Goal: Task Accomplishment & Management: Manage account settings

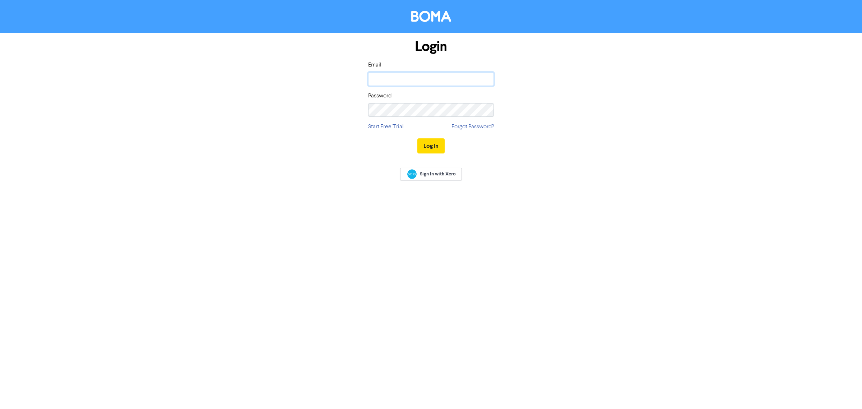
click at [393, 80] on input "email" at bounding box center [431, 79] width 126 height 14
type input "courtney@schurrireland.co.nz"
click at [417, 138] on button "Log In" at bounding box center [430, 145] width 27 height 15
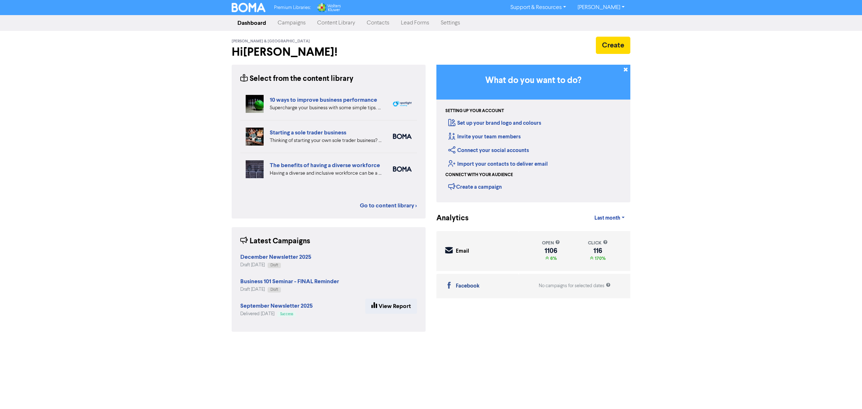
click at [283, 24] on link "Campaigns" at bounding box center [292, 23] width 40 height 14
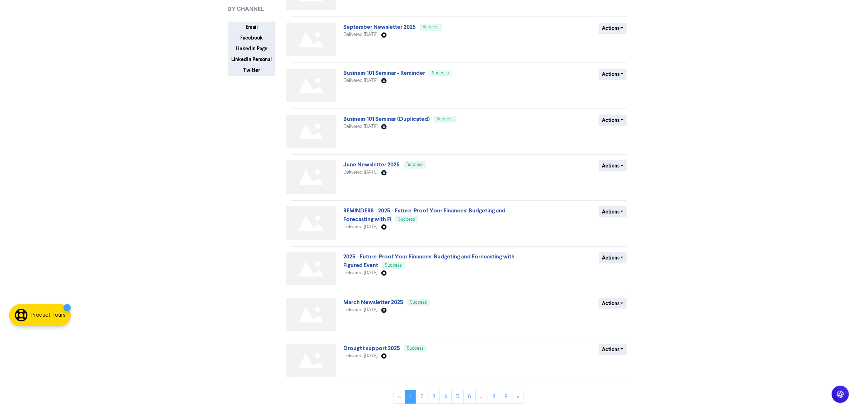
scroll to position [129, 0]
click at [423, 396] on link "2" at bounding box center [422, 396] width 12 height 14
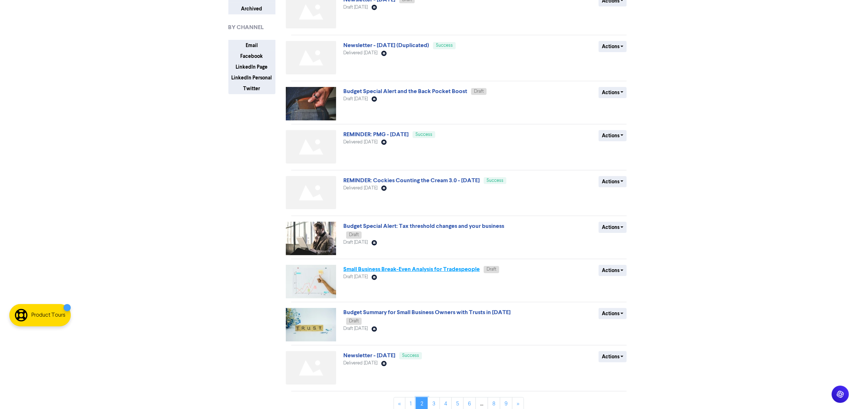
scroll to position [117, 0]
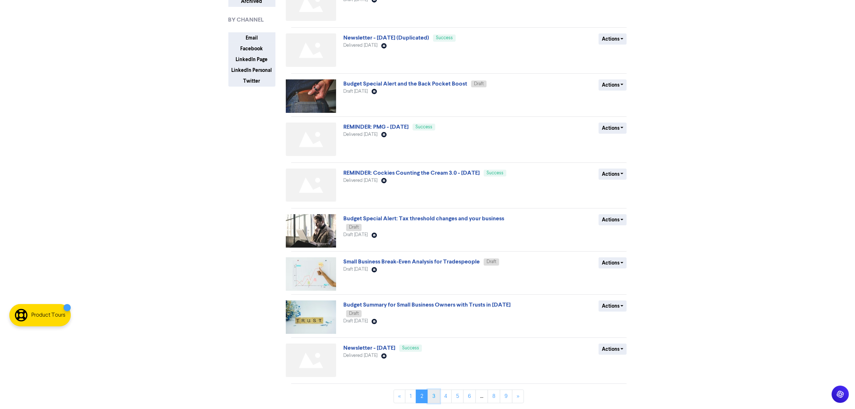
click at [437, 395] on link "3" at bounding box center [434, 396] width 12 height 14
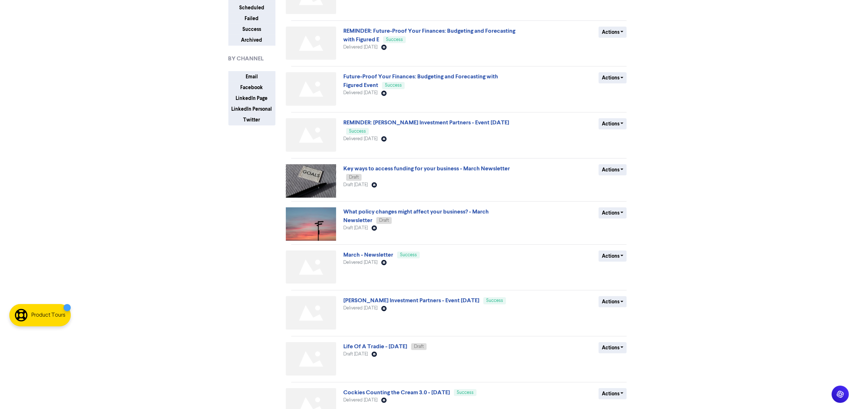
click at [197, 329] on div "Premium Libraries: Support & Resources Video Tutorials FAQ & Guides Marketing E…" at bounding box center [427, 126] width 855 height 409
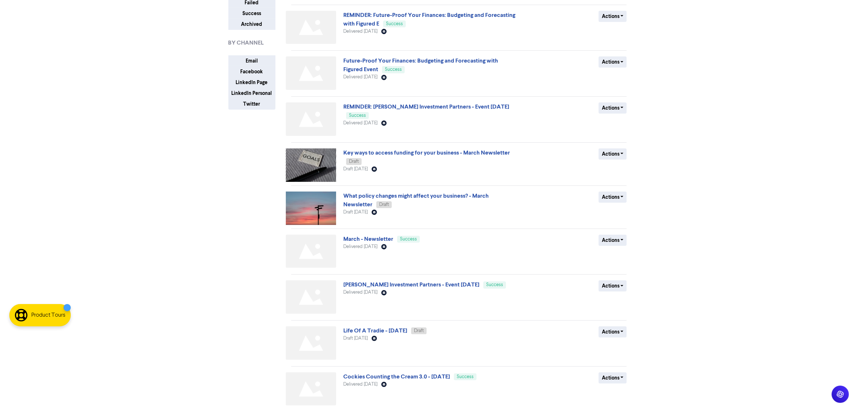
scroll to position [123, 0]
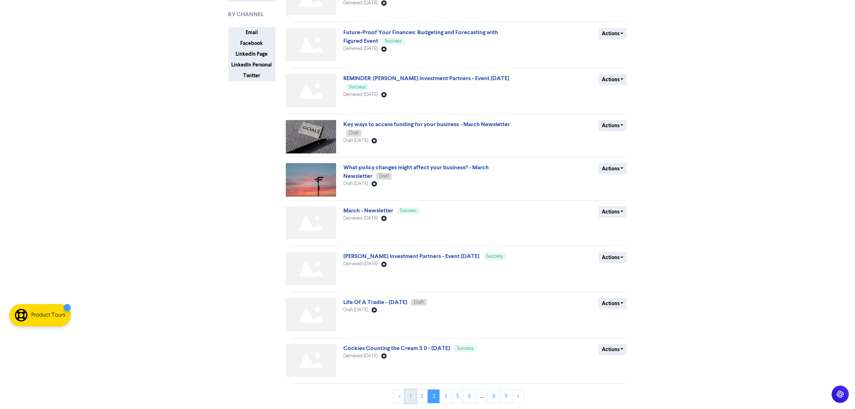
click at [415, 394] on link "1" at bounding box center [410, 396] width 11 height 14
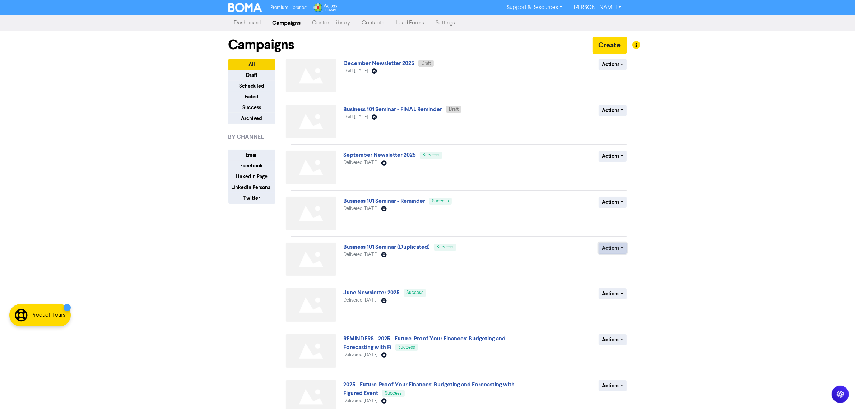
click at [619, 251] on button "Actions" at bounding box center [613, 247] width 28 height 11
click at [654, 228] on div "Premium Libraries: Support & Resources Video Tutorials FAQ & Guides Marketing E…" at bounding box center [427, 204] width 855 height 409
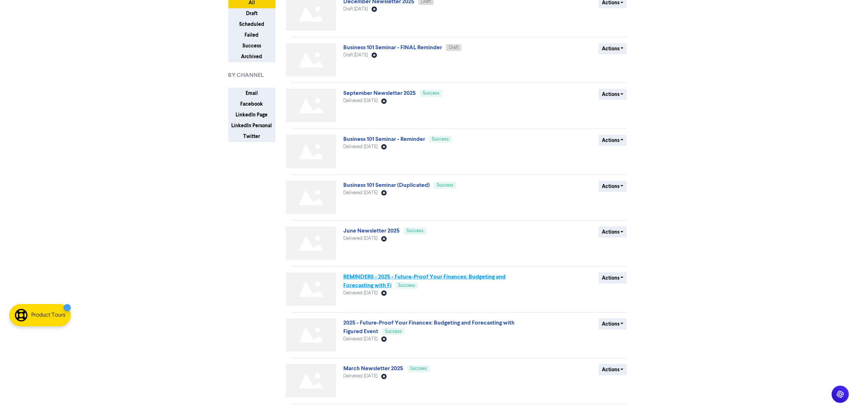
scroll to position [90, 0]
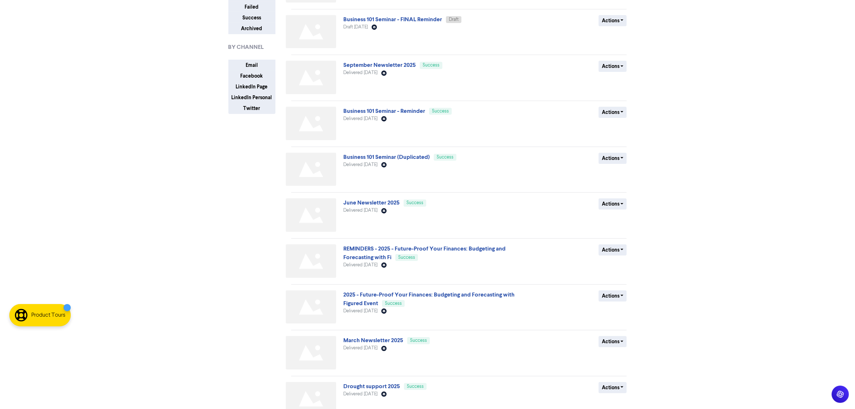
click at [385, 154] on span "Business 101 Seminar (Duplicated) Success" at bounding box center [399, 157] width 113 height 6
click at [385, 159] on link "Business 101 Seminar (Duplicated)" at bounding box center [386, 156] width 87 height 7
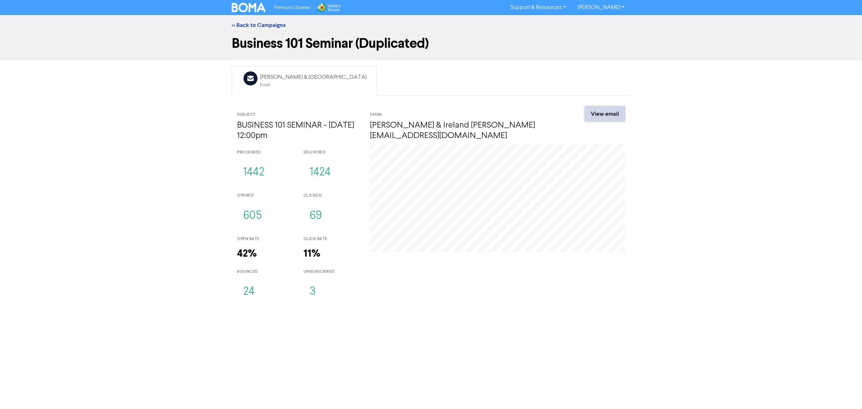
click at [610, 119] on link "View email" at bounding box center [605, 113] width 40 height 15
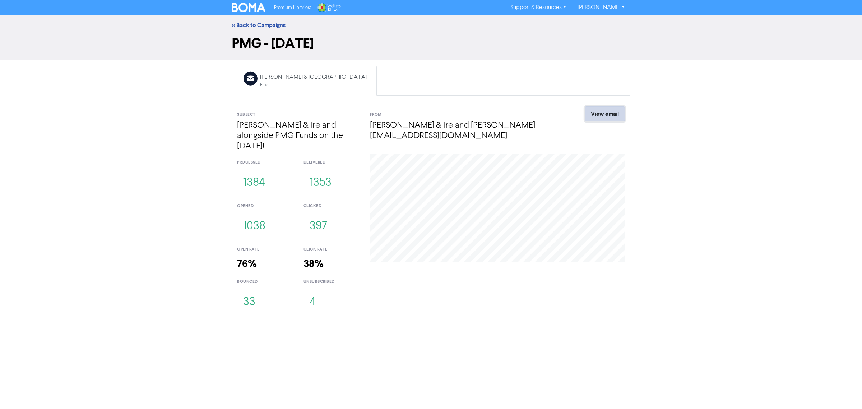
click at [605, 116] on link "View email" at bounding box center [605, 113] width 40 height 15
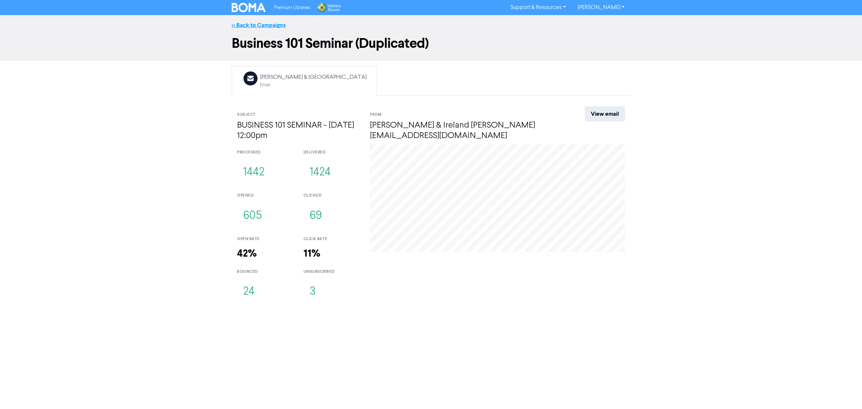
click at [274, 26] on link "<< Back to Campaigns" at bounding box center [259, 25] width 54 height 7
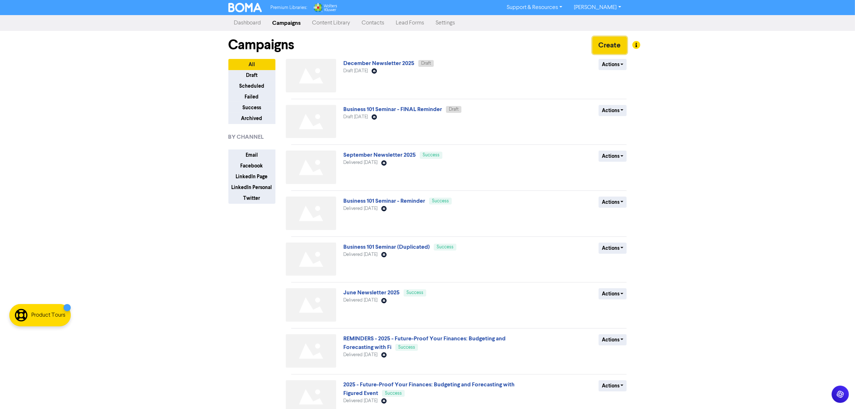
click at [605, 46] on button "Create" at bounding box center [610, 45] width 34 height 17
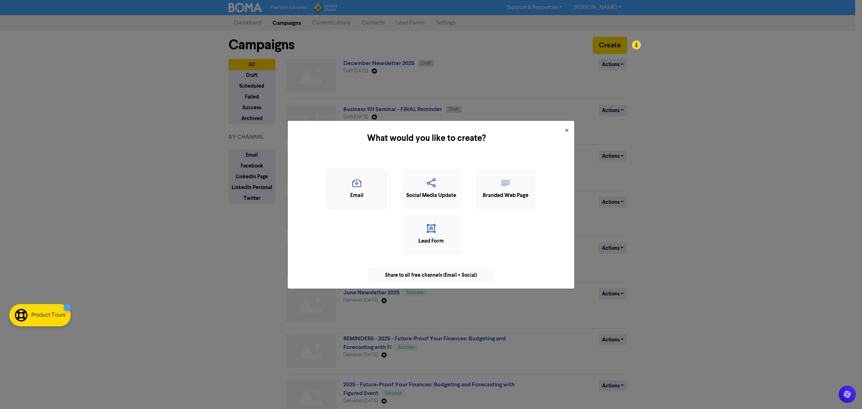
click at [359, 183] on icon "button" at bounding box center [357, 185] width 52 height 14
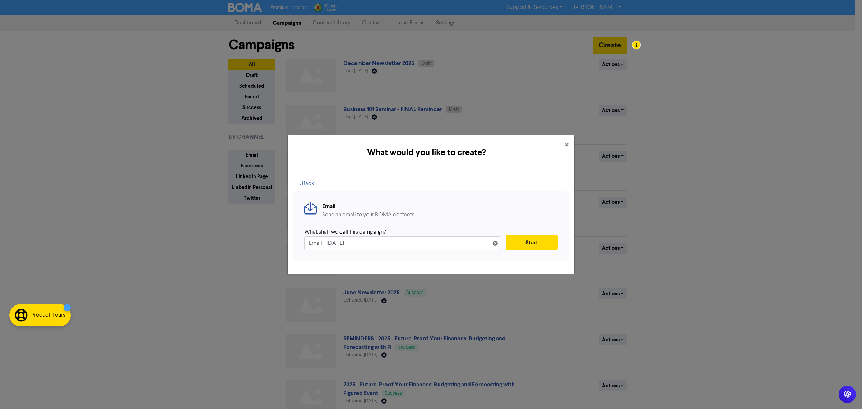
drag, startPoint x: 363, startPoint y: 244, endPoint x: -24, endPoint y: 200, distance: 389.9
click at [0, 200] on html "Premium Libraries: Support & Resources Video Tutorials FAQ & Guides Marketing E…" at bounding box center [431, 204] width 862 height 409
type input "PMG - 29th of October 5pm"
click at [532, 240] on button "Start" at bounding box center [532, 242] width 52 height 15
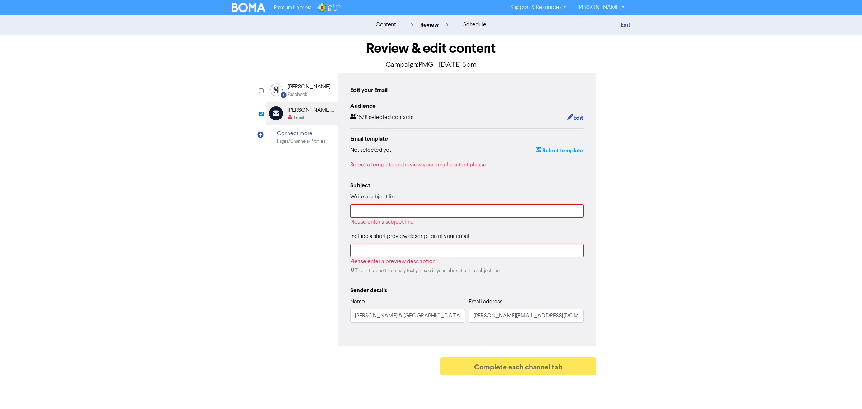
click at [558, 150] on button "Select template" at bounding box center [559, 150] width 48 height 9
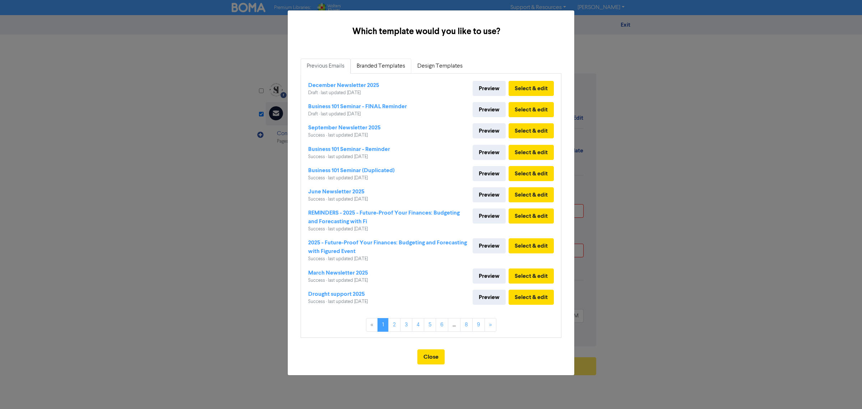
click at [389, 68] on link "Branded Templates" at bounding box center [380, 66] width 61 height 15
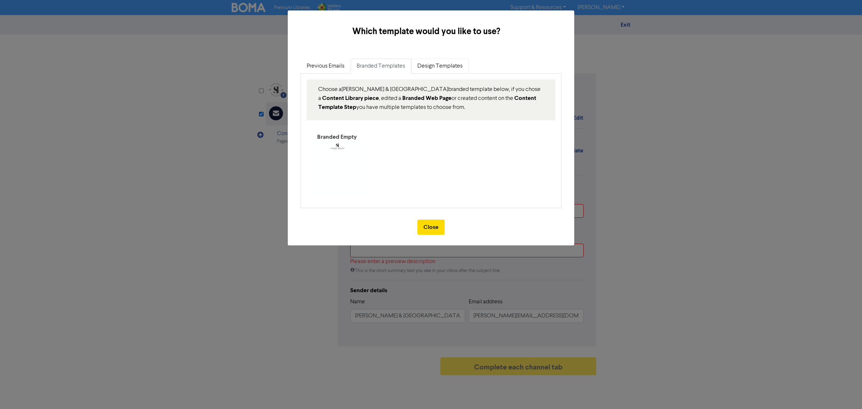
click at [429, 67] on link "Design Templates" at bounding box center [439, 66] width 57 height 15
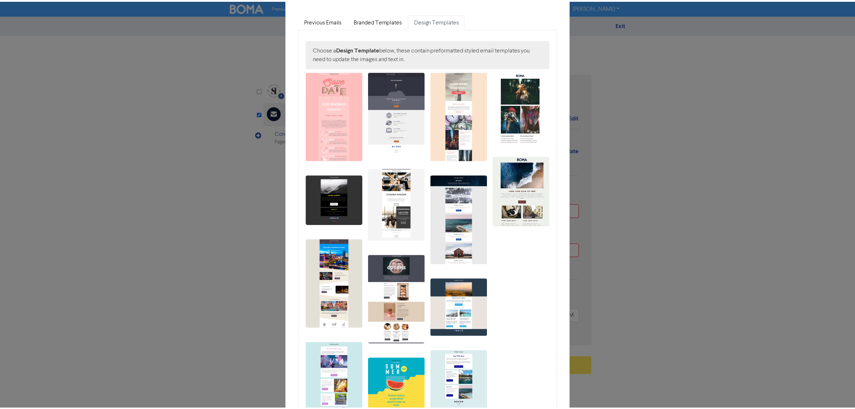
scroll to position [90, 0]
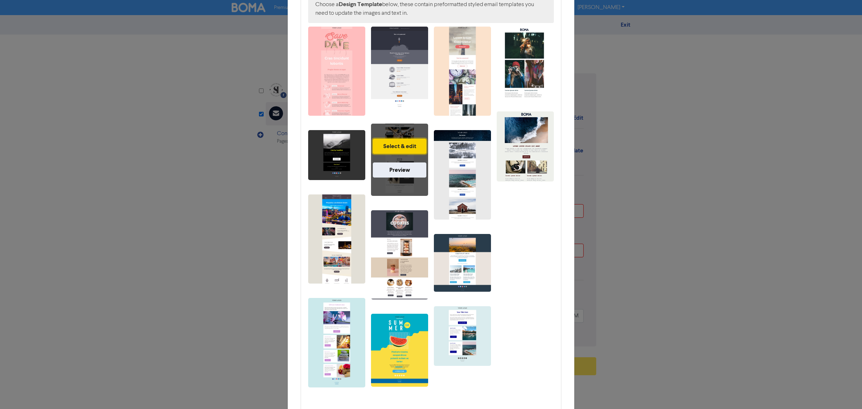
click at [396, 144] on button "Select & edit" at bounding box center [400, 146] width 54 height 15
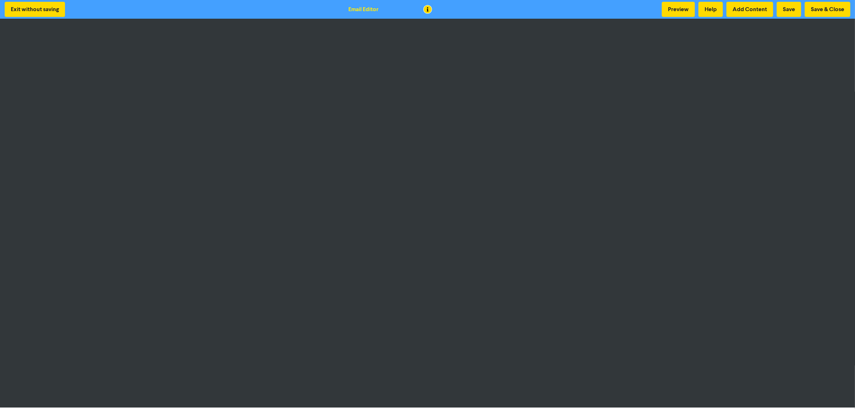
scroll to position [1, 0]
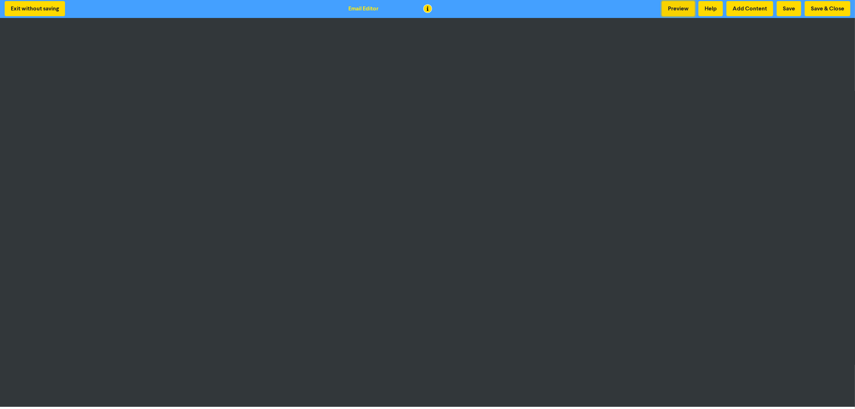
click at [678, 4] on button "Preview" at bounding box center [678, 8] width 33 height 15
click at [688, 6] on button "Preview" at bounding box center [678, 8] width 33 height 15
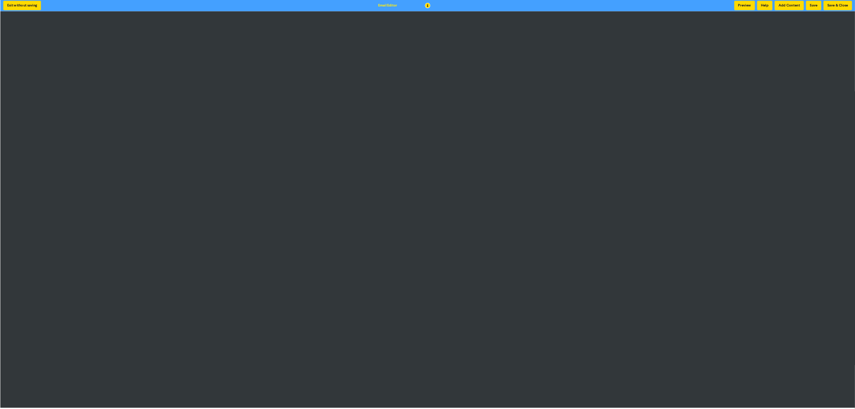
scroll to position [0, 0]
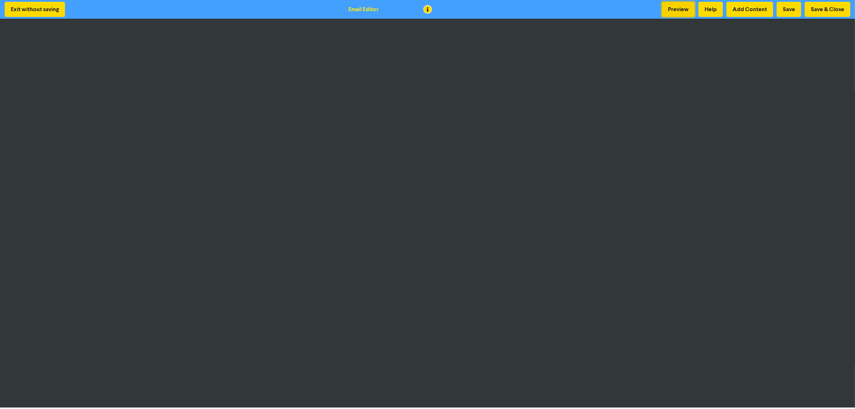
click at [683, 8] on button "Preview" at bounding box center [678, 9] width 33 height 15
click at [680, 13] on button "Preview" at bounding box center [678, 9] width 33 height 15
click at [673, 5] on button "Preview" at bounding box center [678, 9] width 33 height 15
click at [686, 13] on button "Preview" at bounding box center [678, 9] width 33 height 15
click at [688, 8] on button "Preview" at bounding box center [678, 9] width 33 height 15
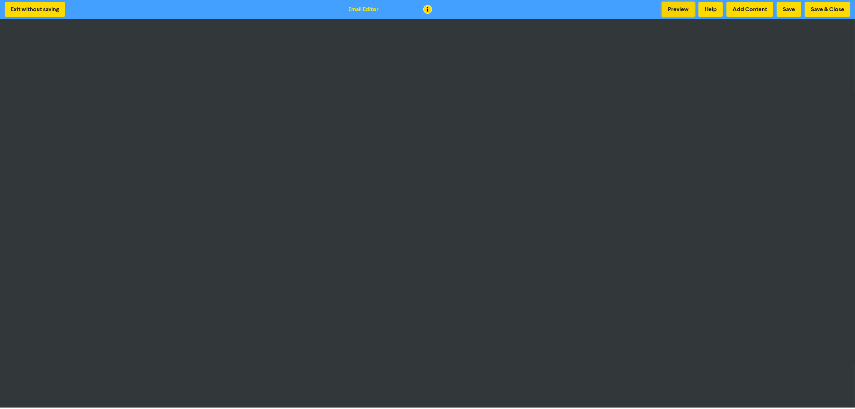
click at [674, 8] on button "Preview" at bounding box center [678, 9] width 33 height 15
click at [812, 8] on button "Save & Close" at bounding box center [828, 9] width 46 height 15
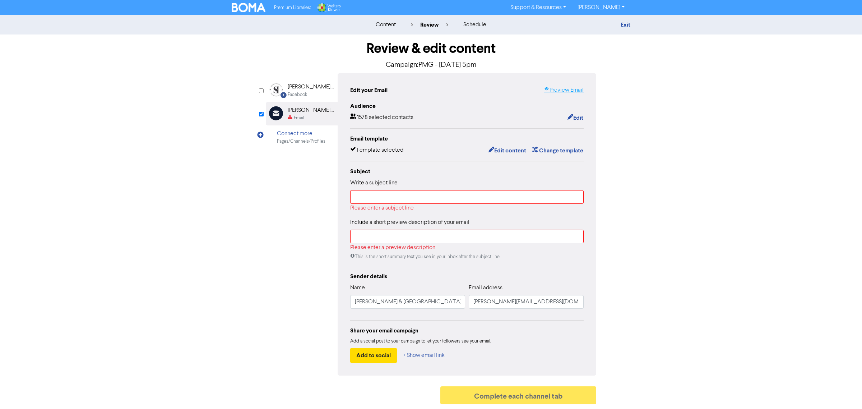
click at [560, 90] on link "Preview Email" at bounding box center [564, 90] width 40 height 9
click at [360, 191] on input "text" at bounding box center [466, 197] width 233 height 14
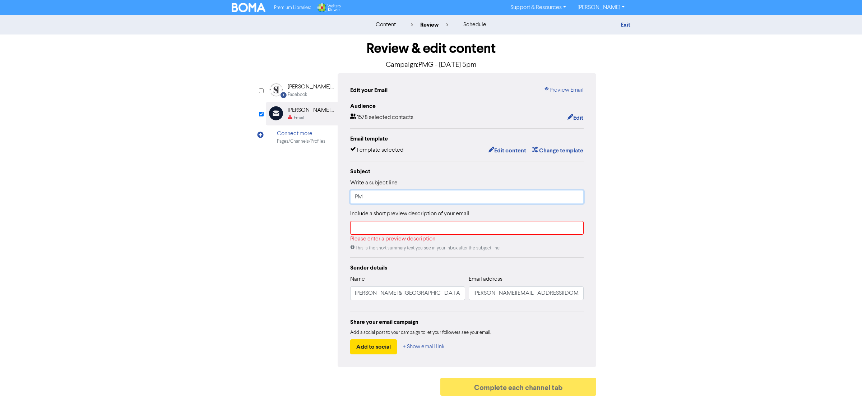
type input "P"
type input "S"
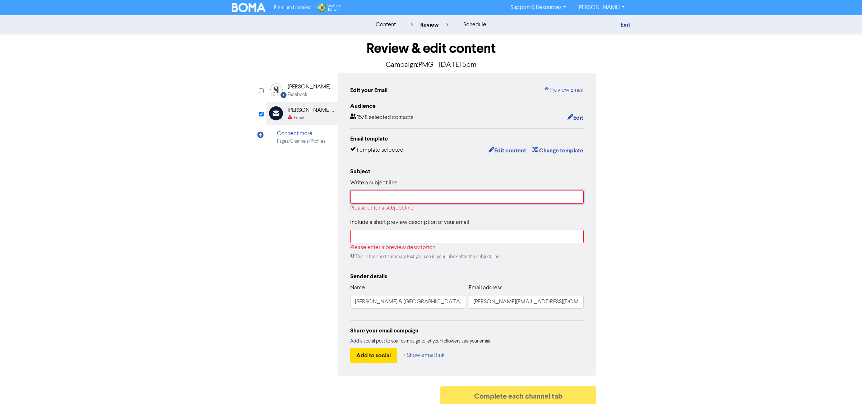
paste input "Investor Roadshow with PMG Funds"
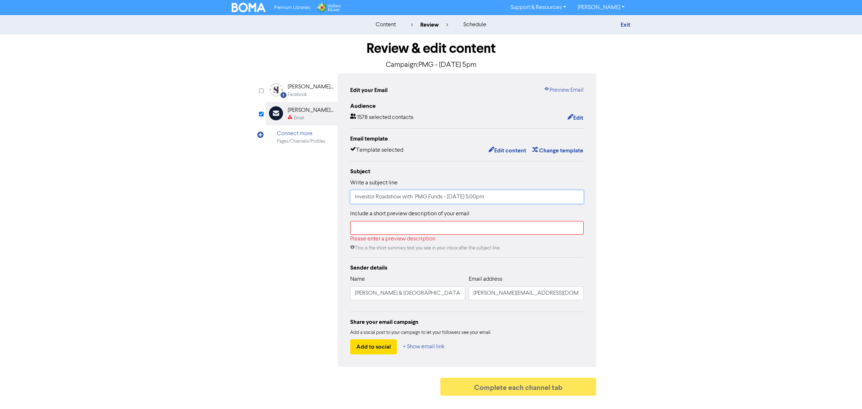
type input "Investor Roadshow with PMG Funds - [DATE] 5:00pm"
drag, startPoint x: 632, startPoint y: 181, endPoint x: 629, endPoint y: 179, distance: 4.1
click at [631, 180] on div "Review & edit content Campaign: PMG - 29th of October 5pm Facebook Created with…" at bounding box center [430, 216] width 409 height 364
click at [444, 227] on input "text" at bounding box center [466, 228] width 233 height 14
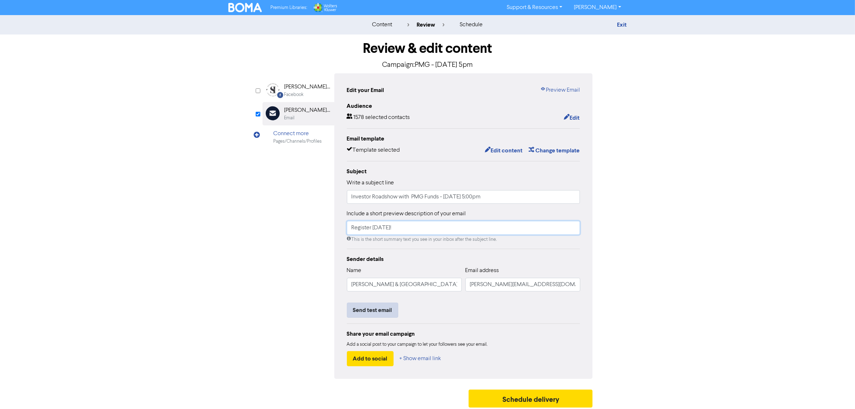
type input "Register [DATE]!"
click at [366, 310] on button "Send test email" at bounding box center [372, 309] width 51 height 15
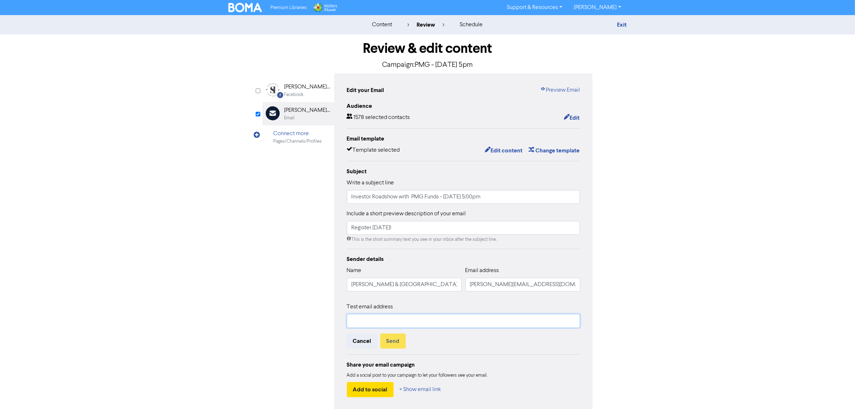
click at [403, 319] on input "text" at bounding box center [463, 321] width 233 height 14
type input "[PERSON_NAME][EMAIL_ADDRESS][DOMAIN_NAME]"
click at [516, 327] on input "[PERSON_NAME][EMAIL_ADDRESS][DOMAIN_NAME]" at bounding box center [463, 321] width 233 height 14
click at [389, 342] on button "Send" at bounding box center [392, 340] width 25 height 15
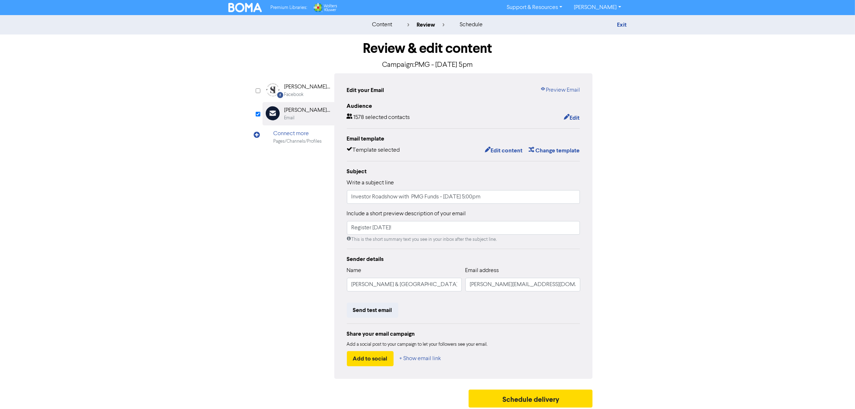
drag, startPoint x: 83, startPoint y: 245, endPoint x: 6, endPoint y: 228, distance: 78.3
click at [79, 243] on div "content review schedule Exit Review & edit content Campaign: PMG - 29th of Octo…" at bounding box center [427, 213] width 855 height 396
click at [238, 182] on div "Review & edit content Campaign: PMG - [DATE] 5pm Facebook Created with Sketch. …" at bounding box center [427, 222] width 409 height 376
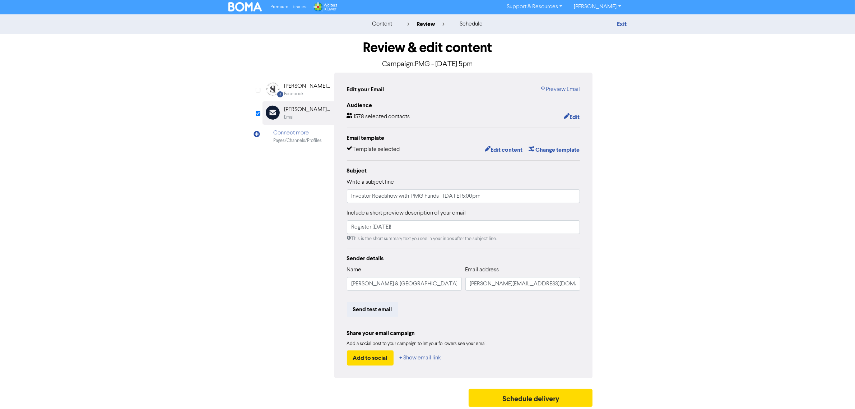
scroll to position [3, 0]
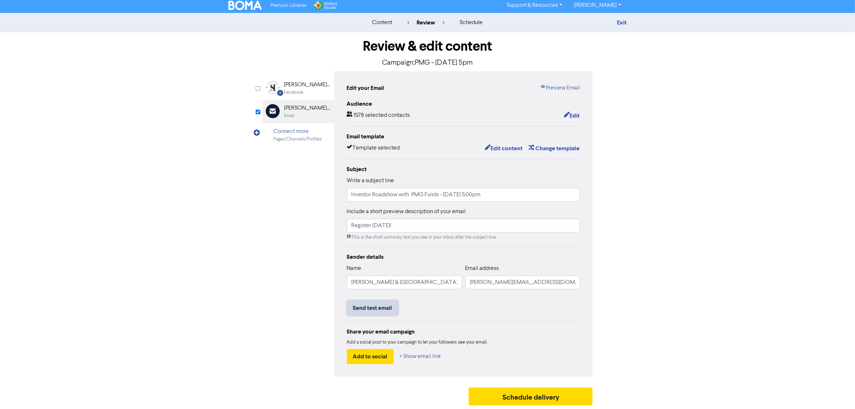
click at [365, 309] on button "Send test email" at bounding box center [372, 307] width 51 height 15
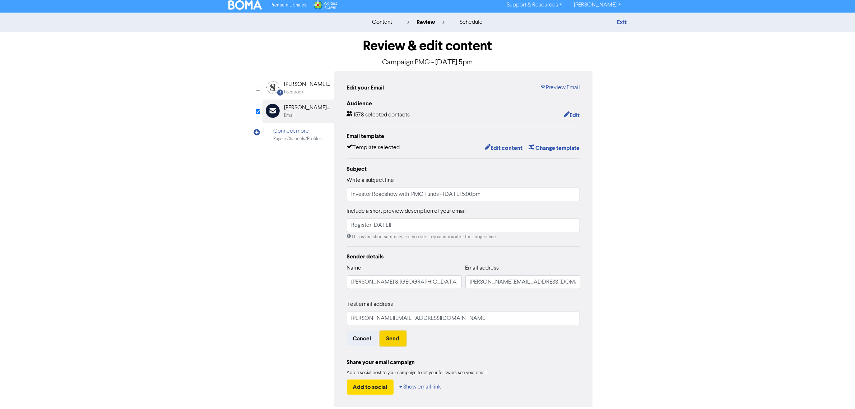
click at [394, 336] on button "Send" at bounding box center [392, 338] width 25 height 15
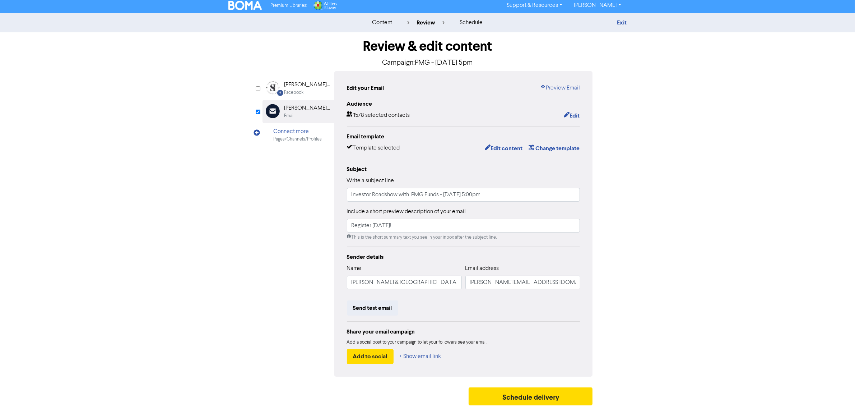
click at [252, 6] on img at bounding box center [245, 5] width 34 height 9
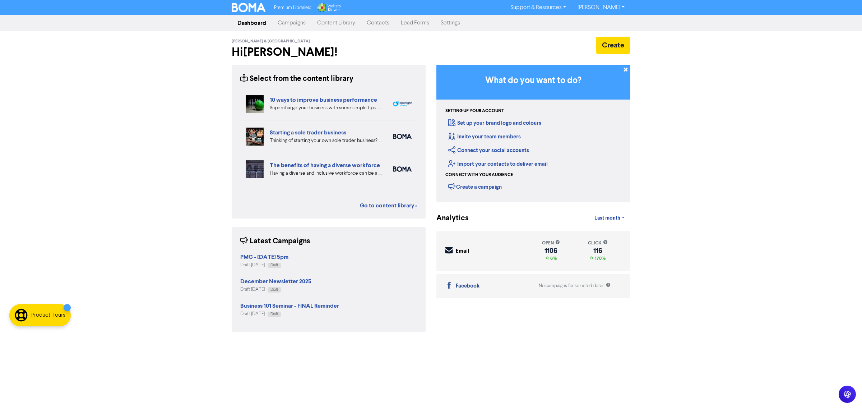
click at [296, 22] on link "Campaigns" at bounding box center [292, 23] width 40 height 14
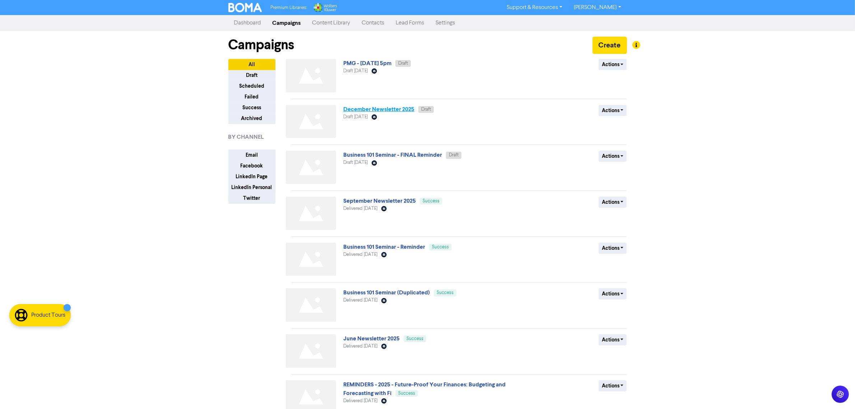
click at [398, 108] on link "December Newsletter 2025" at bounding box center [378, 109] width 71 height 7
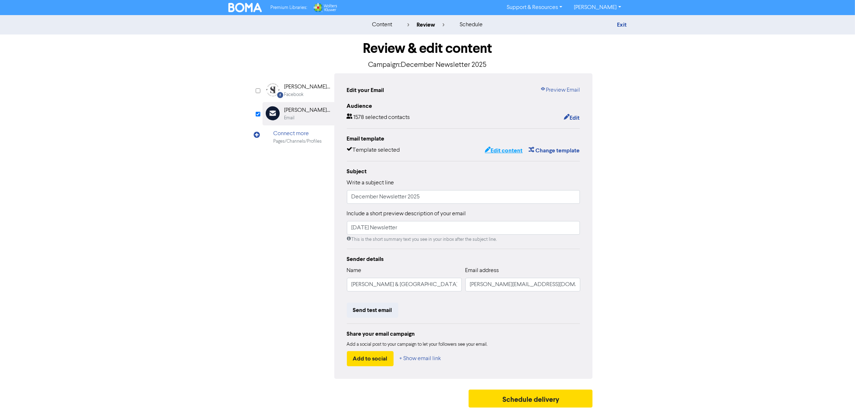
click at [514, 148] on button "Edit content" at bounding box center [503, 150] width 38 height 9
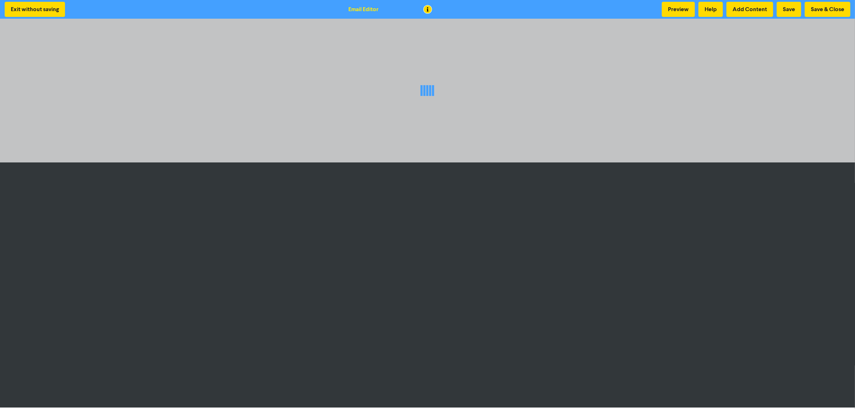
scroll to position [1, 0]
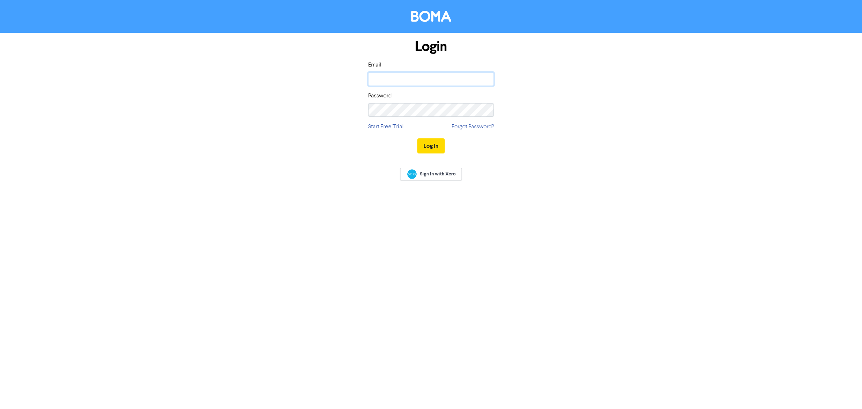
click at [390, 74] on input "email" at bounding box center [431, 79] width 126 height 14
type input "[PERSON_NAME][EMAIL_ADDRESS][DOMAIN_NAME]"
drag, startPoint x: 362, startPoint y: 111, endPoint x: 366, endPoint y: 110, distance: 4.1
click at [364, 111] on div "Login Email [PERSON_NAME][EMAIL_ADDRESS][DOMAIN_NAME] Password Start Free Trial…" at bounding box center [430, 97] width 409 height 128
drag, startPoint x: 424, startPoint y: 142, endPoint x: 63, endPoint y: 207, distance: 366.6
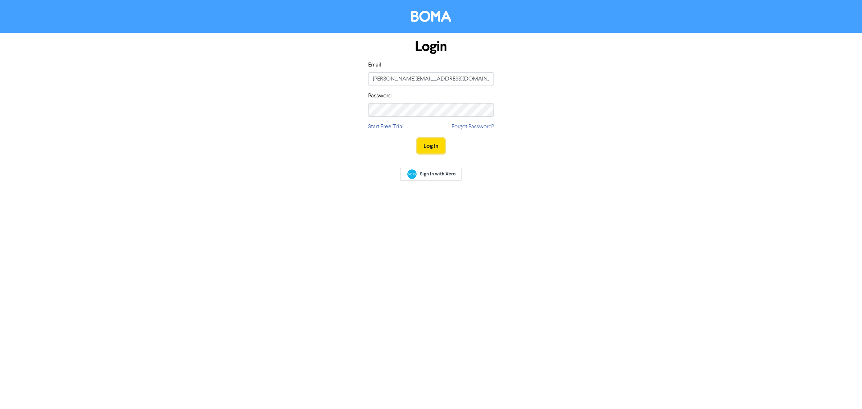
click at [423, 142] on button "Log In" at bounding box center [430, 145] width 27 height 15
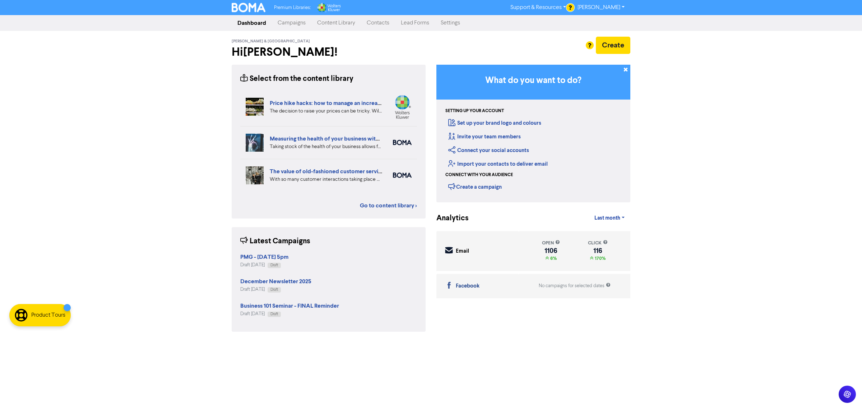
click at [303, 18] on link "Campaigns" at bounding box center [292, 23] width 40 height 14
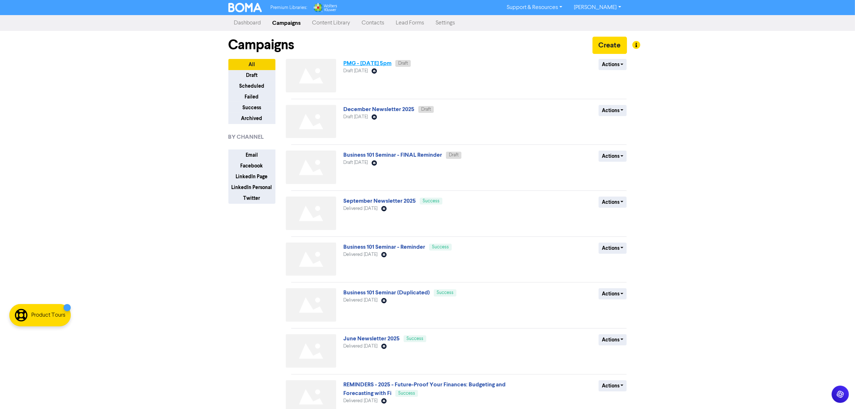
click at [367, 63] on link "PMG - [DATE] 5pm" at bounding box center [367, 63] width 48 height 7
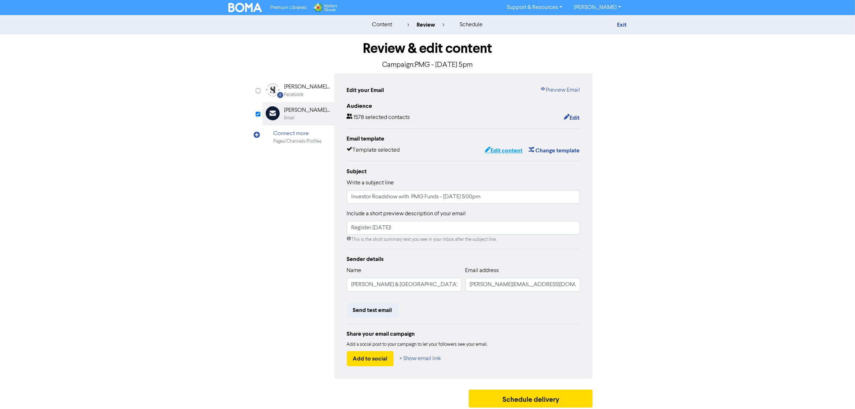
click at [502, 152] on button "Edit content" at bounding box center [503, 150] width 38 height 9
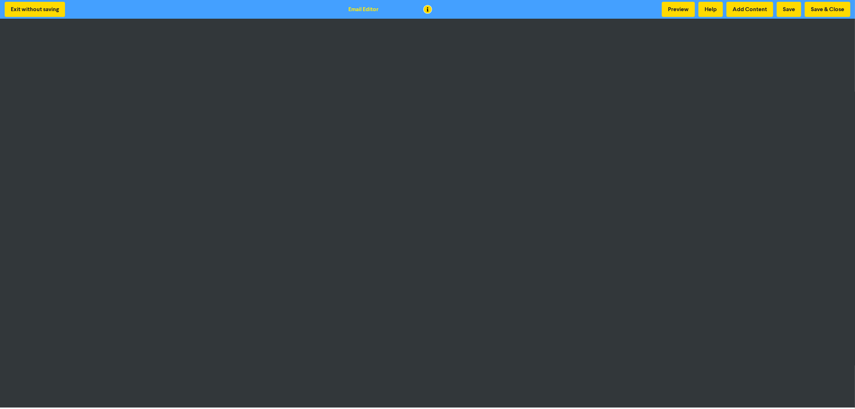
scroll to position [1, 0]
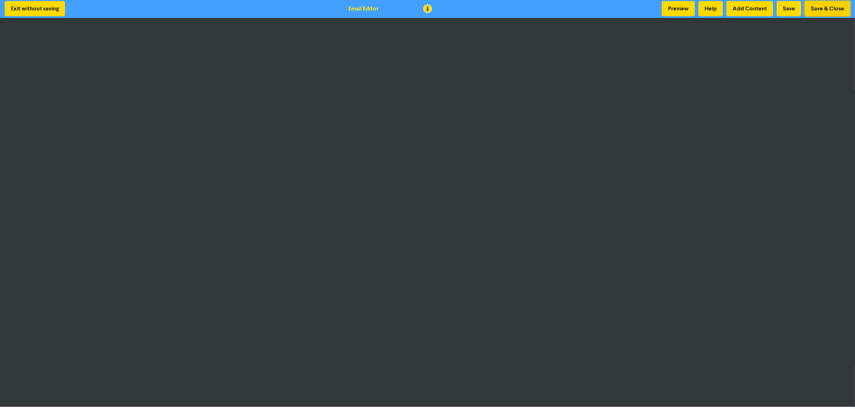
click at [828, 4] on button "Save & Close" at bounding box center [828, 8] width 46 height 15
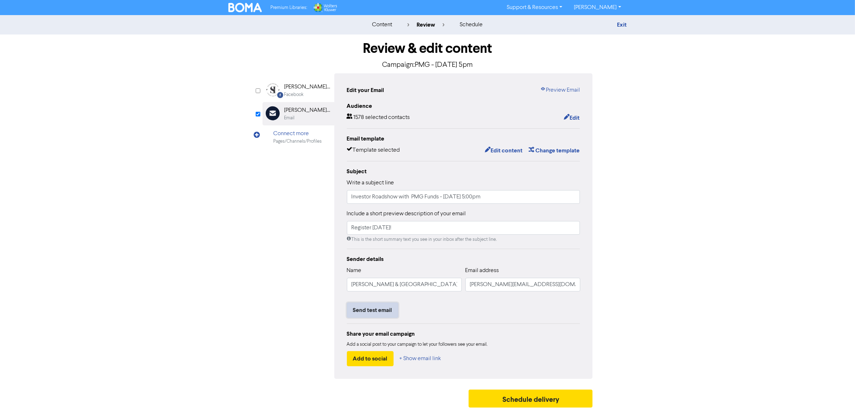
click at [377, 304] on button "Send test email" at bounding box center [372, 309] width 51 height 15
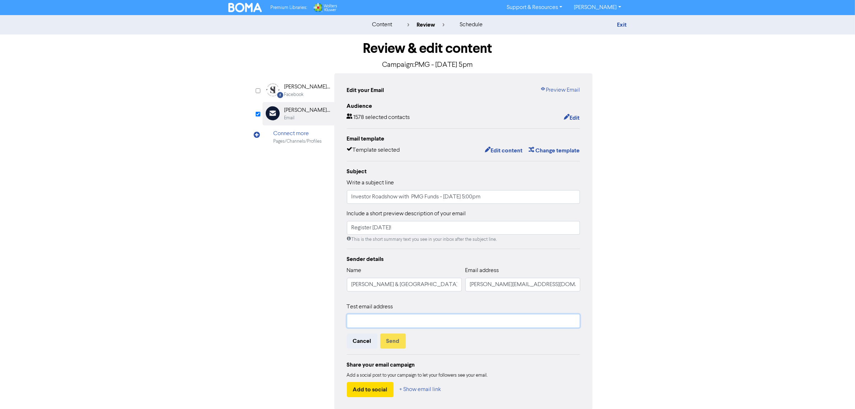
click at [367, 326] on input "text" at bounding box center [463, 321] width 233 height 14
type input "[PERSON_NAME][EMAIL_ADDRESS][DOMAIN_NAME]"
click at [394, 334] on button "Send" at bounding box center [392, 340] width 25 height 15
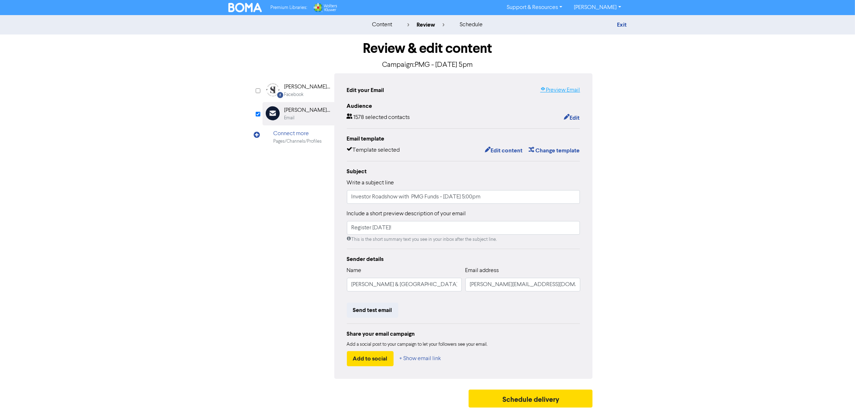
click at [547, 94] on link "Preview Email" at bounding box center [560, 90] width 40 height 9
click at [376, 312] on button "Send test email" at bounding box center [372, 309] width 51 height 15
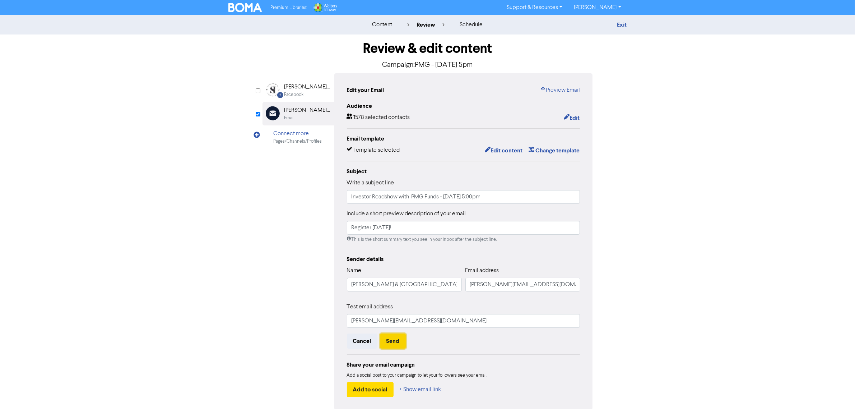
click at [397, 341] on button "Send" at bounding box center [392, 340] width 25 height 15
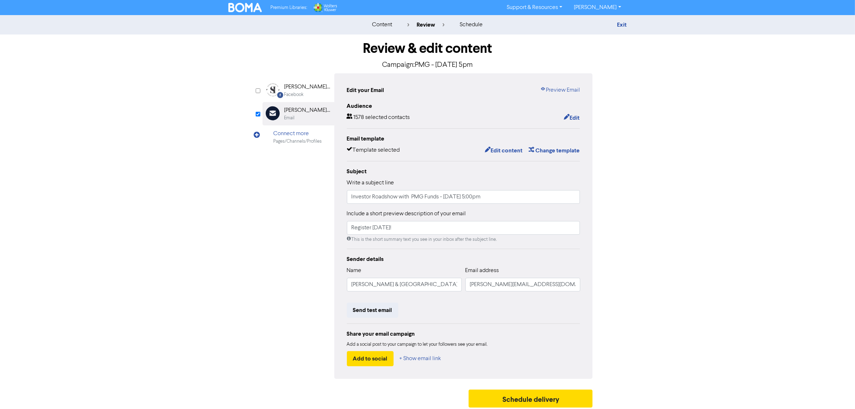
click at [228, 252] on div "Review & edit content Campaign: PMG - [DATE] 5pm Facebook Created with Sketch. …" at bounding box center [427, 222] width 409 height 376
click at [404, 304] on div "Send test email" at bounding box center [463, 309] width 233 height 15
drag, startPoint x: 387, startPoint y: 304, endPoint x: 395, endPoint y: 301, distance: 9.3
click at [387, 303] on button "Send test email" at bounding box center [372, 309] width 51 height 15
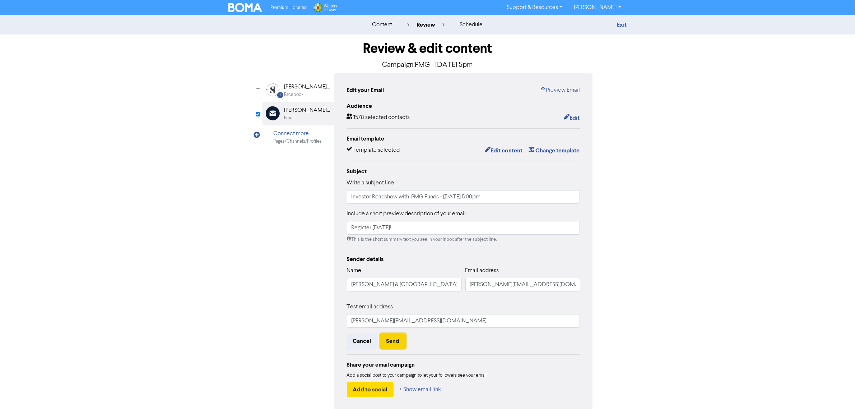
click at [392, 340] on button "Send" at bounding box center [392, 340] width 25 height 15
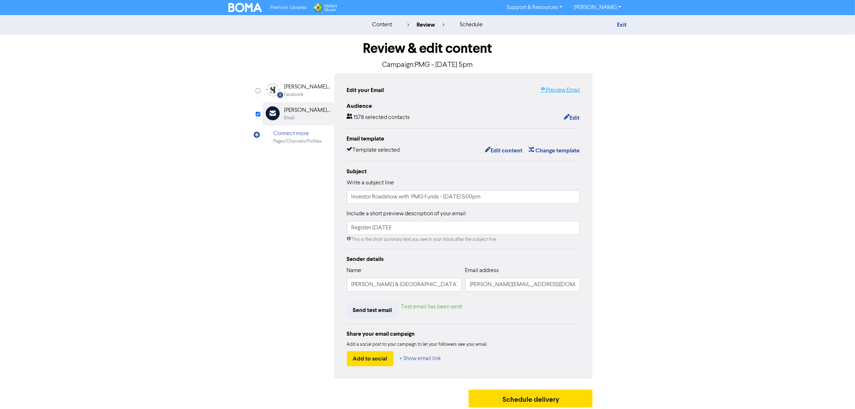
click at [550, 88] on link "Preview Email" at bounding box center [560, 90] width 40 height 9
click at [554, 90] on link "Preview Email" at bounding box center [560, 90] width 40 height 9
drag, startPoint x: 413, startPoint y: 196, endPoint x: 336, endPoint y: 195, distance: 76.9
click at [336, 196] on div "Edit your Email Preview Email Audience 1578 selected contacts Edit Email templa…" at bounding box center [463, 225] width 259 height 305
click at [381, 199] on input "PMG Funds - [DATE] 5:00pm" at bounding box center [463, 197] width 233 height 14
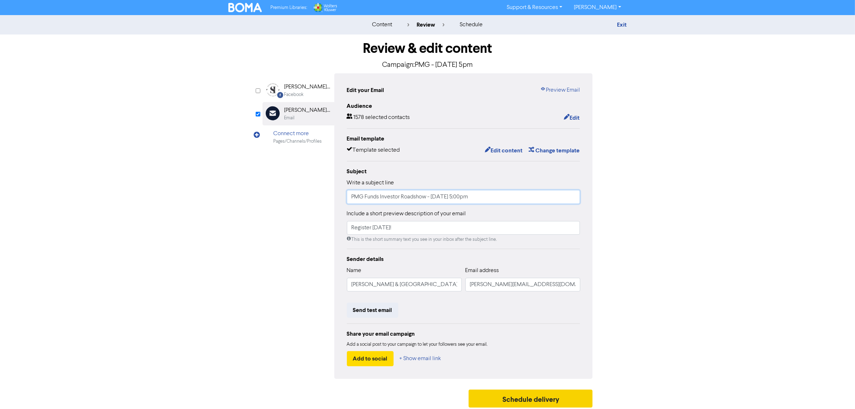
type input "PMG Funds Investor Roadshow - [DATE] 5:00pm"
click at [501, 394] on button "Schedule delivery" at bounding box center [531, 398] width 124 height 18
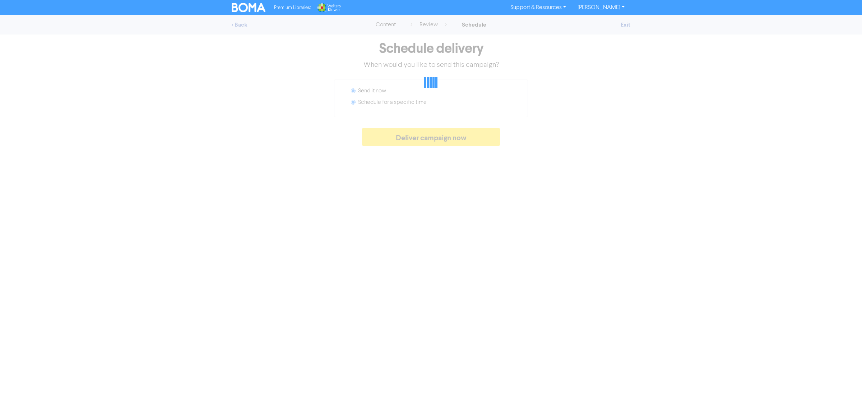
radio input "false"
radio input "true"
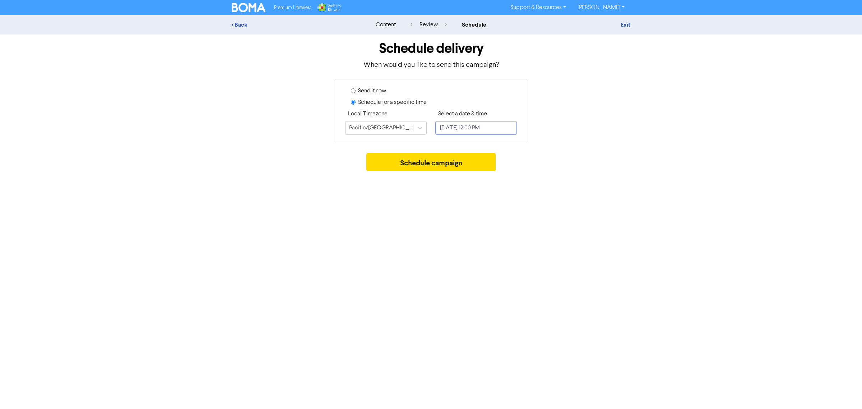
select select "9"
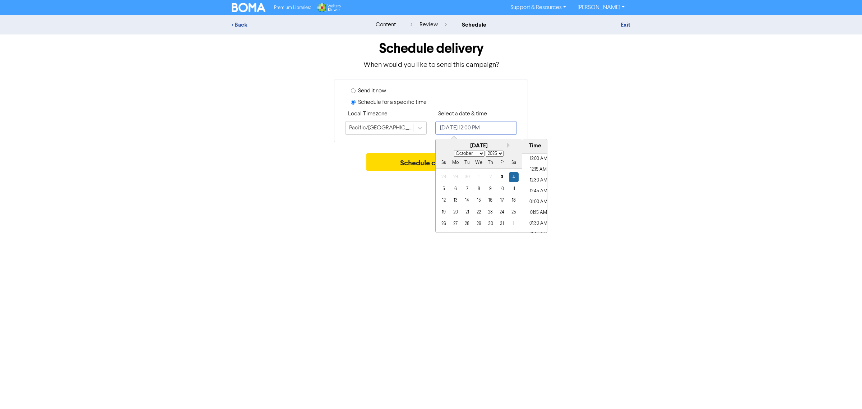
click at [452, 124] on input "[DATE] 12:00 PM" at bounding box center [476, 128] width 82 height 14
click at [500, 173] on div "3" at bounding box center [502, 177] width 10 height 10
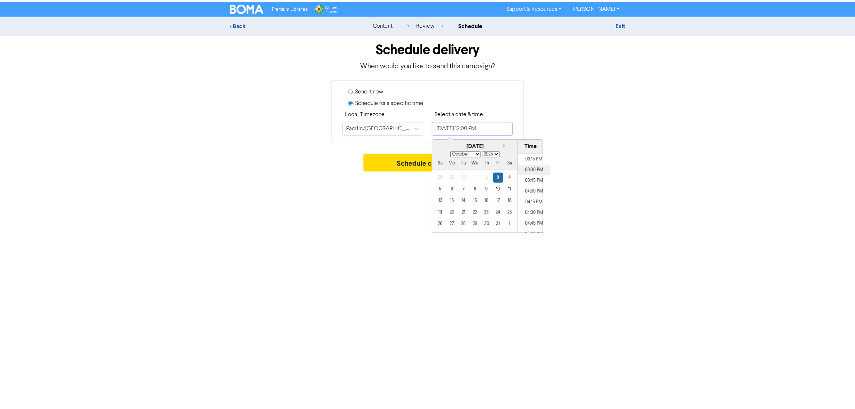
scroll to position [663, 0]
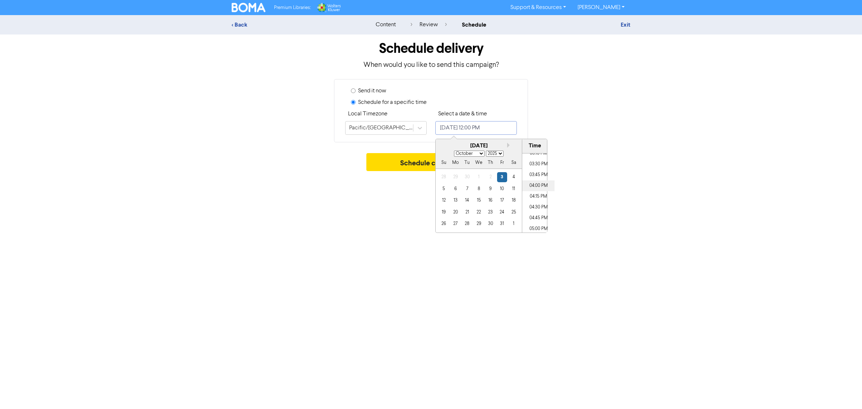
click at [539, 186] on li "04:00 PM" at bounding box center [538, 185] width 32 height 11
type input "[DATE] 4:00 PM"
click at [573, 114] on div "Send it now Schedule for a specific time Local Timezone [GEOGRAPHIC_DATA]/[GEOG…" at bounding box center [430, 110] width 409 height 63
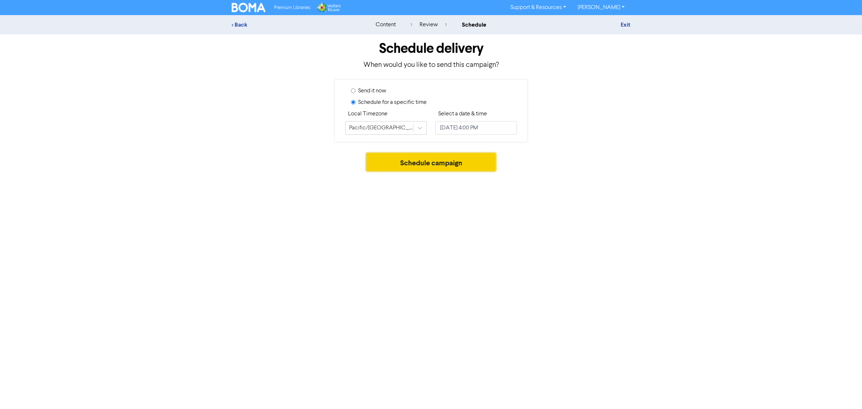
click at [461, 163] on button "Schedule campaign" at bounding box center [431, 162] width 130 height 18
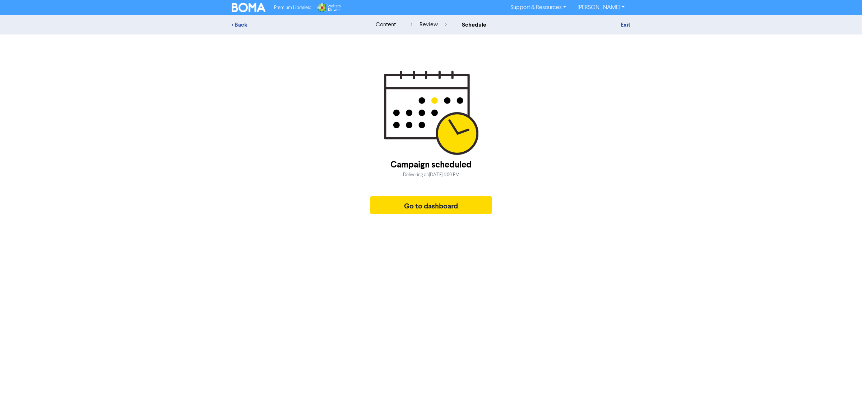
click at [440, 215] on div "Campaign scheduled Delivering [DATE][DATE] 4:00 PM Go to dashboard" at bounding box center [430, 186] width 121 height 63
click at [446, 205] on button "Go to dashboard" at bounding box center [430, 205] width 121 height 18
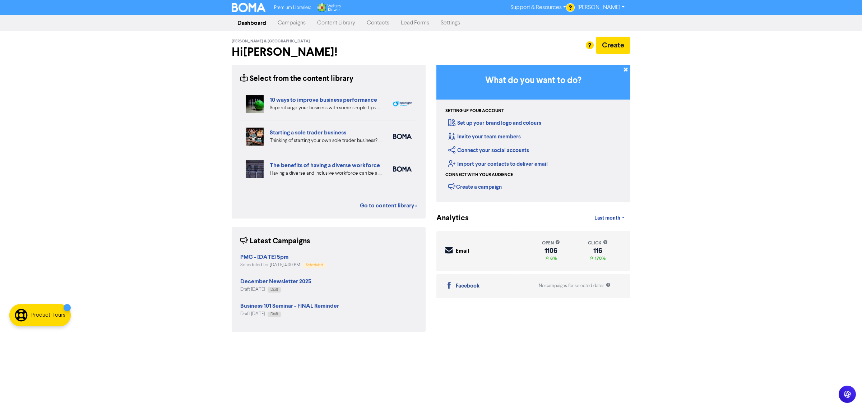
click at [293, 25] on link "Campaigns" at bounding box center [292, 23] width 40 height 14
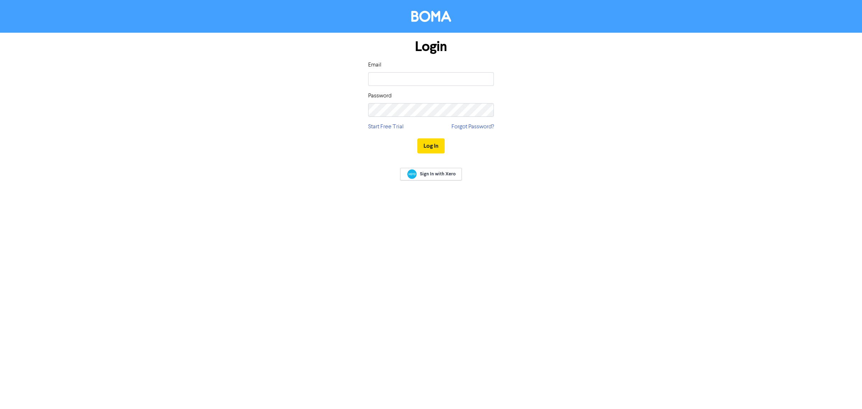
click at [400, 85] on input "email" at bounding box center [431, 79] width 126 height 14
type input "[PERSON_NAME][EMAIL_ADDRESS][DOMAIN_NAME]"
click at [417, 138] on button "Log In" at bounding box center [430, 145] width 27 height 15
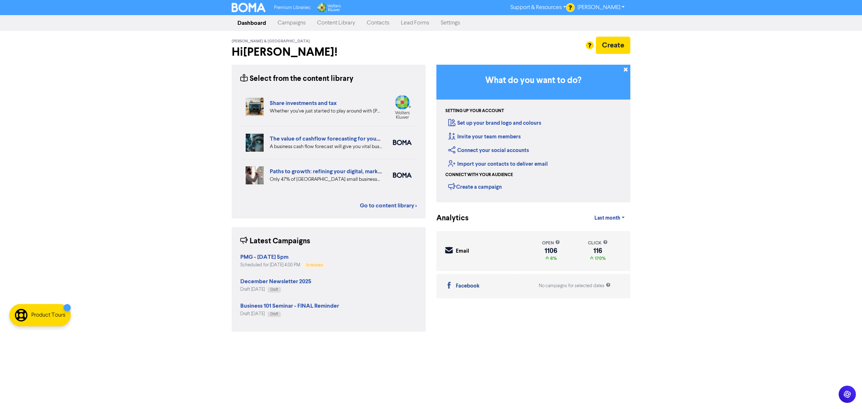
click at [166, 125] on div "Premium Libraries: Support & Resources Video Tutorials FAQ & Guides Marketing E…" at bounding box center [431, 204] width 862 height 409
click at [300, 25] on link "Campaigns" at bounding box center [292, 23] width 40 height 14
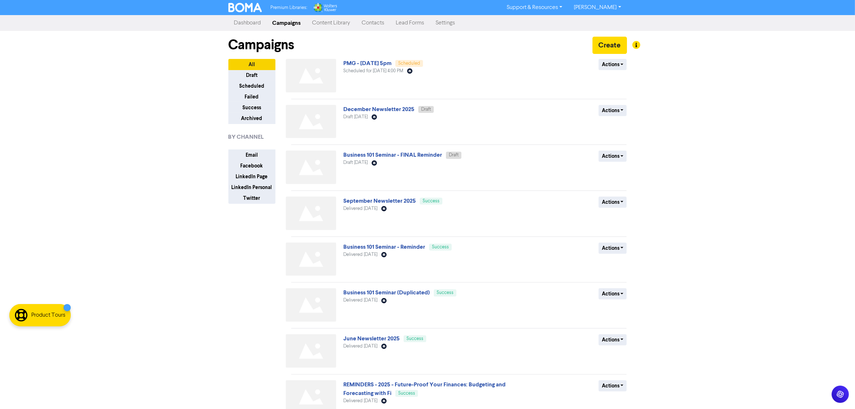
click at [374, 65] on link "PMG - [DATE] 5pm" at bounding box center [367, 63] width 48 height 7
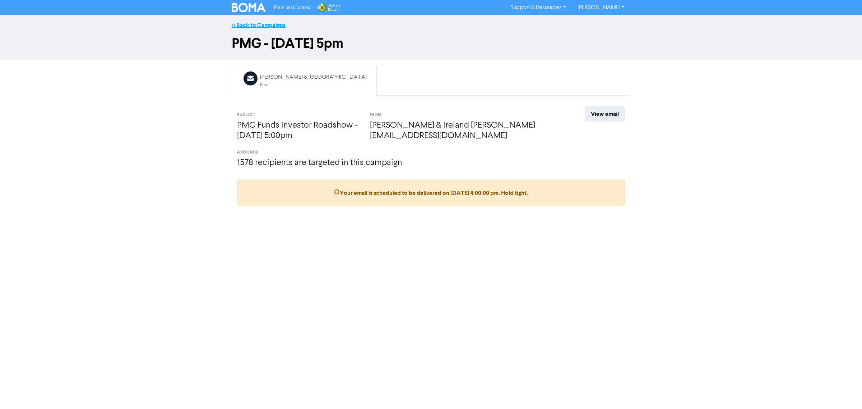
click at [256, 25] on link "<< Back to Campaigns" at bounding box center [259, 25] width 54 height 7
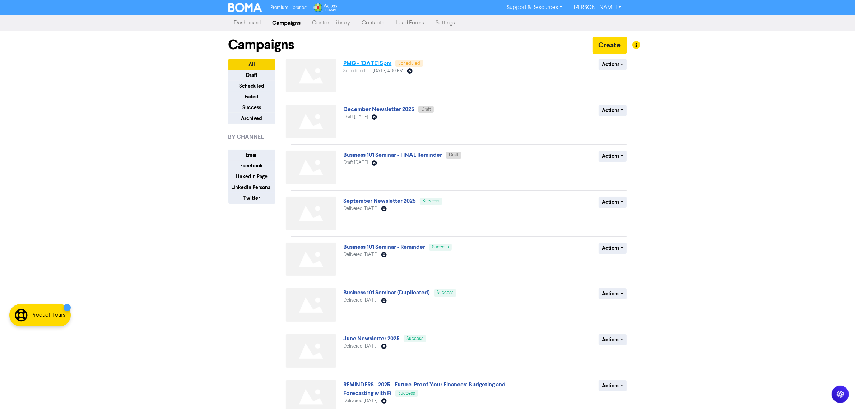
click at [362, 63] on link "PMG - [DATE] 5pm" at bounding box center [367, 63] width 48 height 7
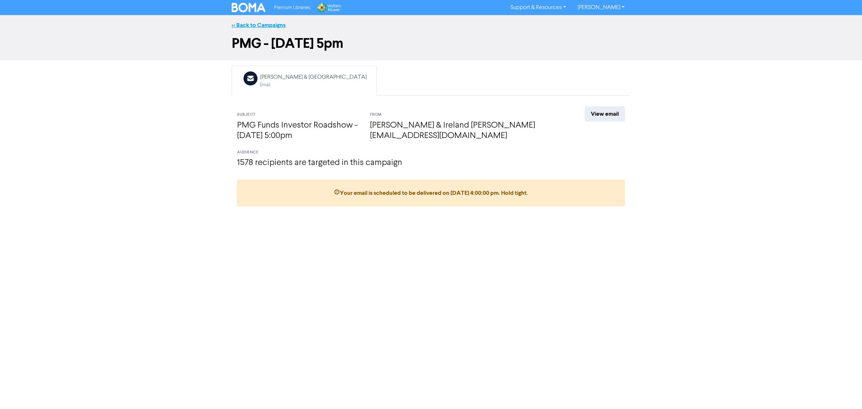
click at [252, 22] on link "<< Back to Campaigns" at bounding box center [259, 25] width 54 height 7
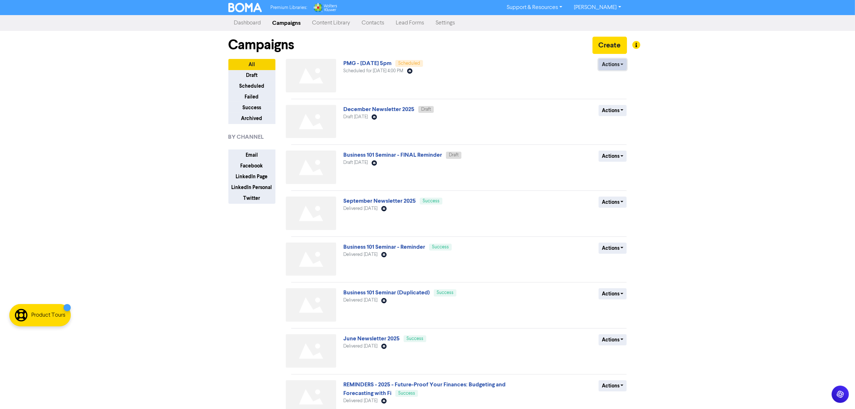
click at [613, 66] on button "Actions" at bounding box center [613, 64] width 28 height 11
click at [372, 153] on link "Business 101 Seminar - FINAL Reminder" at bounding box center [392, 154] width 99 height 7
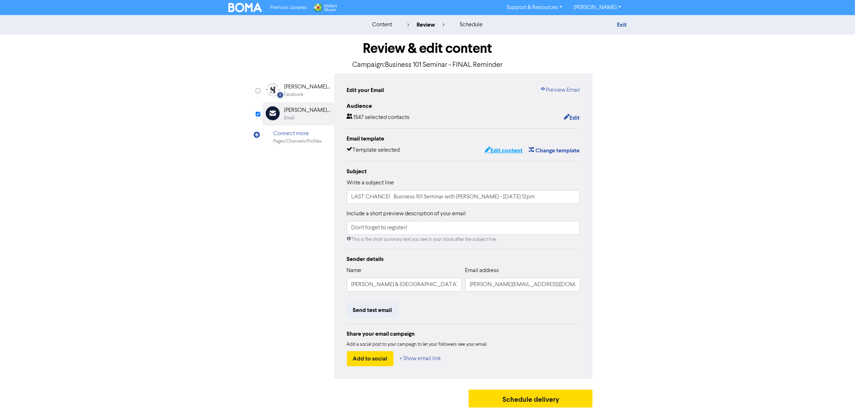
click at [518, 152] on button "Edit content" at bounding box center [503, 150] width 38 height 9
